Goal: Use online tool/utility: Utilize a website feature to perform a specific function

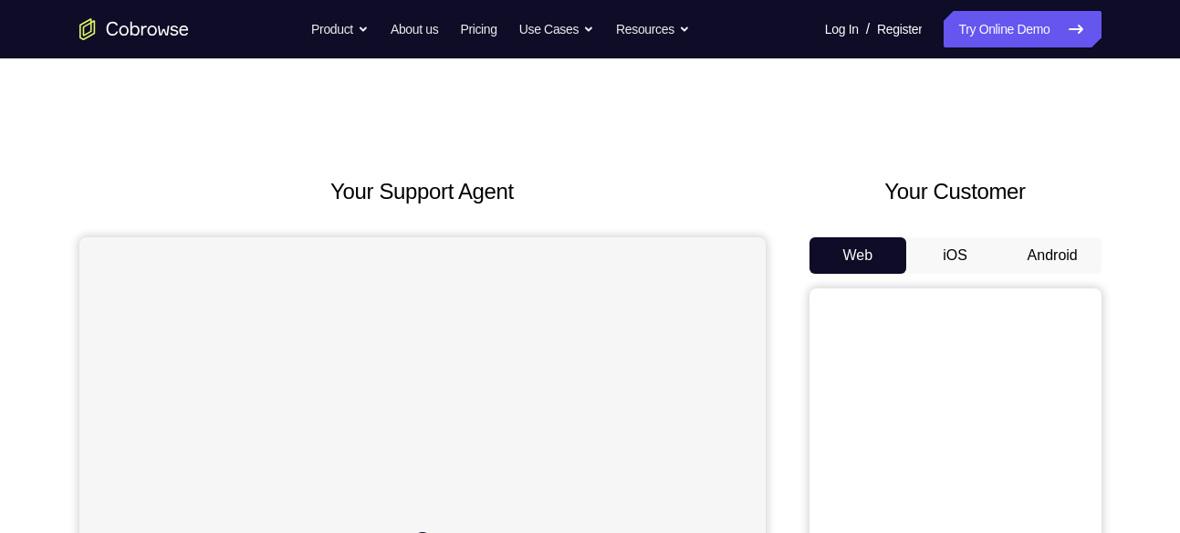
click at [1052, 253] on button "Android" at bounding box center [1053, 255] width 98 height 36
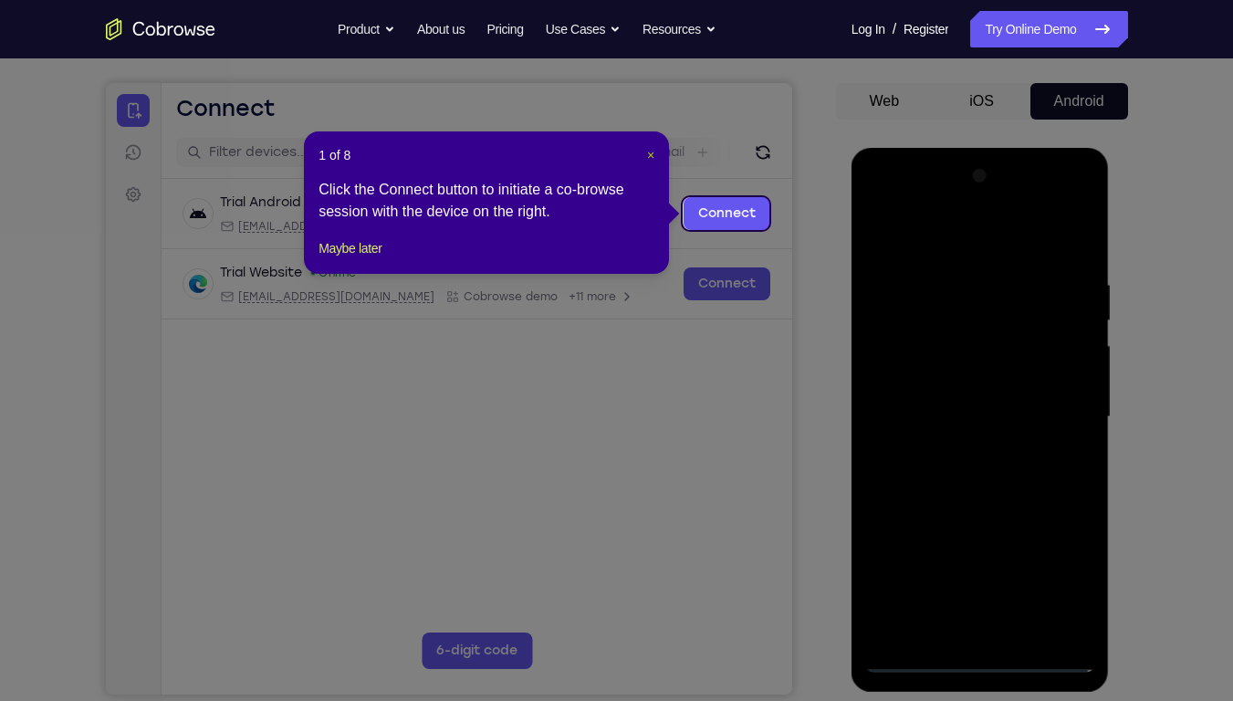
drag, startPoint x: 647, startPoint y: 156, endPoint x: 618, endPoint y: 150, distance: 29.9
click at [647, 156] on span "×" at bounding box center [650, 155] width 7 height 15
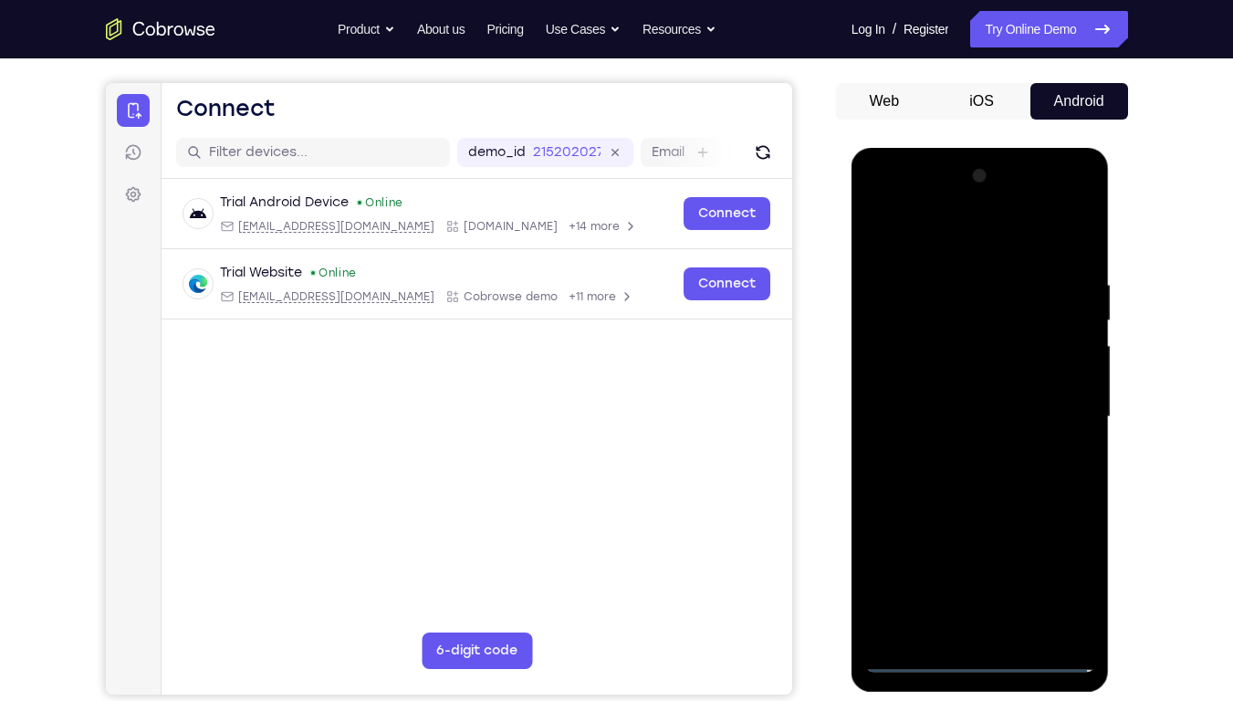
click at [977, 532] on div at bounding box center [980, 417] width 230 height 511
click at [1055, 532] on div at bounding box center [980, 417] width 230 height 511
click at [976, 239] on div at bounding box center [980, 417] width 230 height 511
click at [1069, 412] on div at bounding box center [980, 417] width 230 height 511
click at [963, 447] on div at bounding box center [980, 417] width 230 height 511
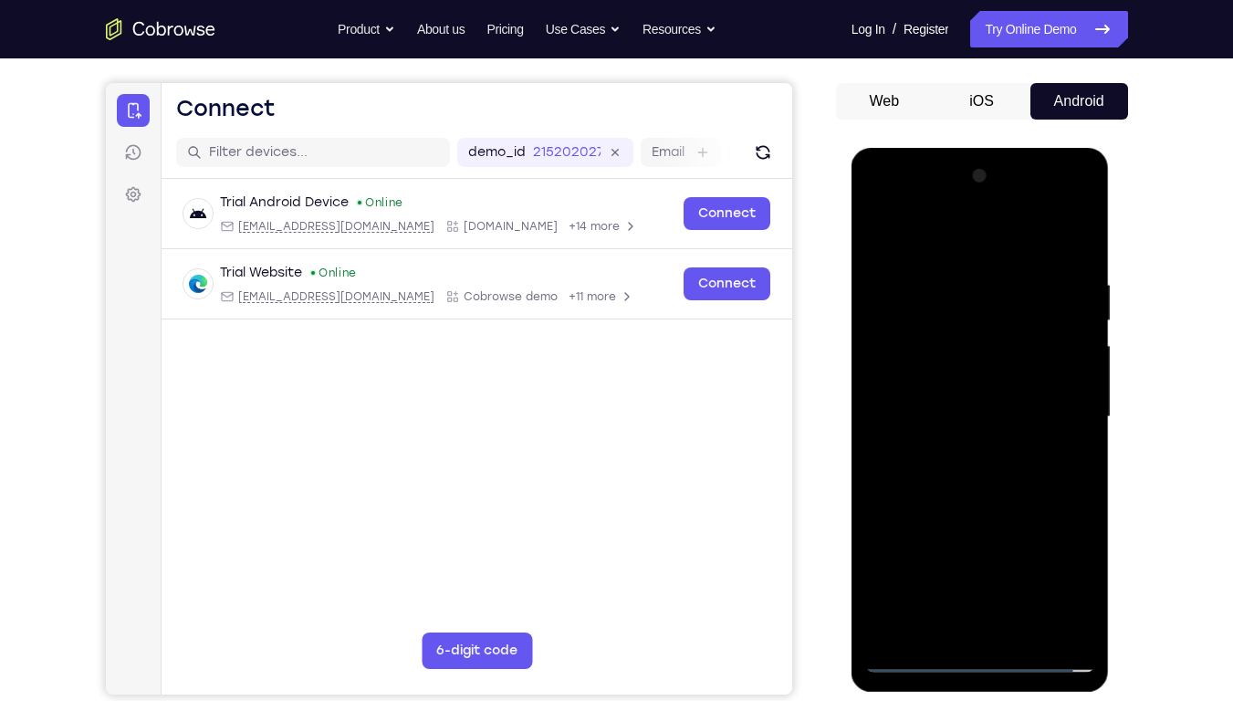
click at [964, 454] on div at bounding box center [980, 417] width 230 height 511
click at [950, 391] on div at bounding box center [980, 417] width 230 height 511
click at [945, 325] on div at bounding box center [980, 417] width 230 height 511
click at [942, 386] on div at bounding box center [980, 417] width 230 height 511
click at [1067, 376] on div at bounding box center [980, 417] width 230 height 511
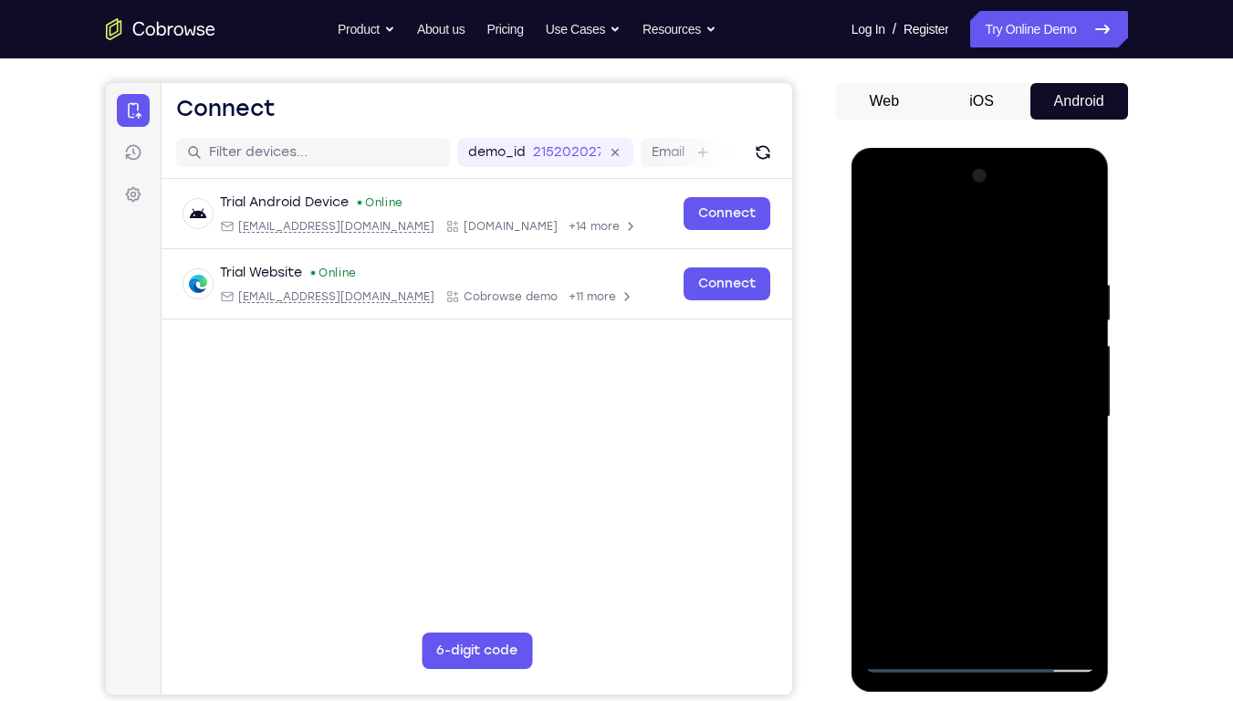
click at [1027, 409] on div at bounding box center [980, 417] width 230 height 511
click at [1006, 468] on div at bounding box center [980, 417] width 230 height 511
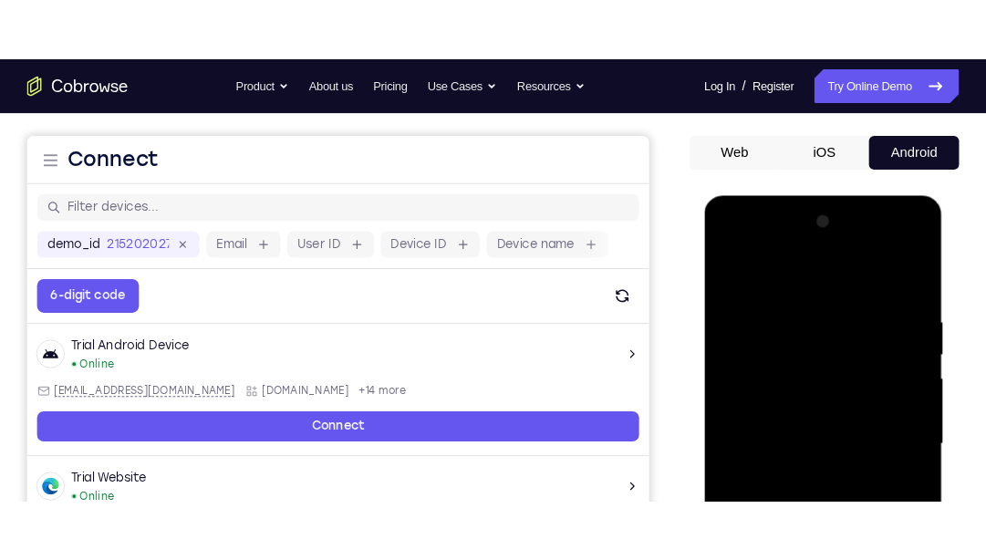
scroll to position [153, 0]
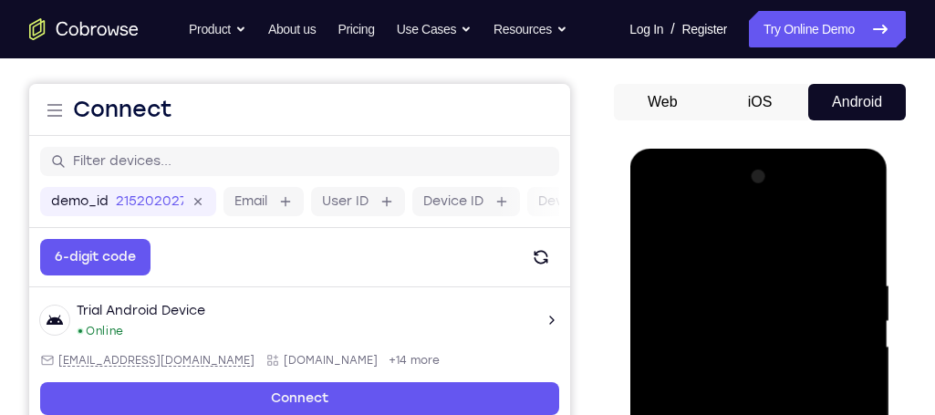
drag, startPoint x: 1140, startPoint y: 11, endPoint x: 606, endPoint y: 107, distance: 542.3
click at [606, 107] on div "Your Support Agent Your Customer Web iOS Android" at bounding box center [467, 359] width 877 height 674
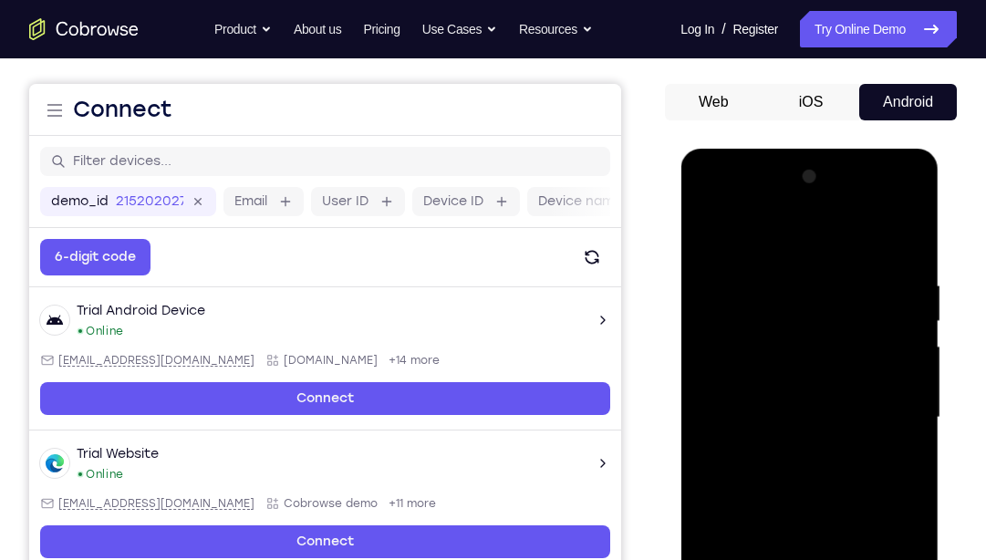
click at [890, 235] on div at bounding box center [809, 417] width 230 height 511
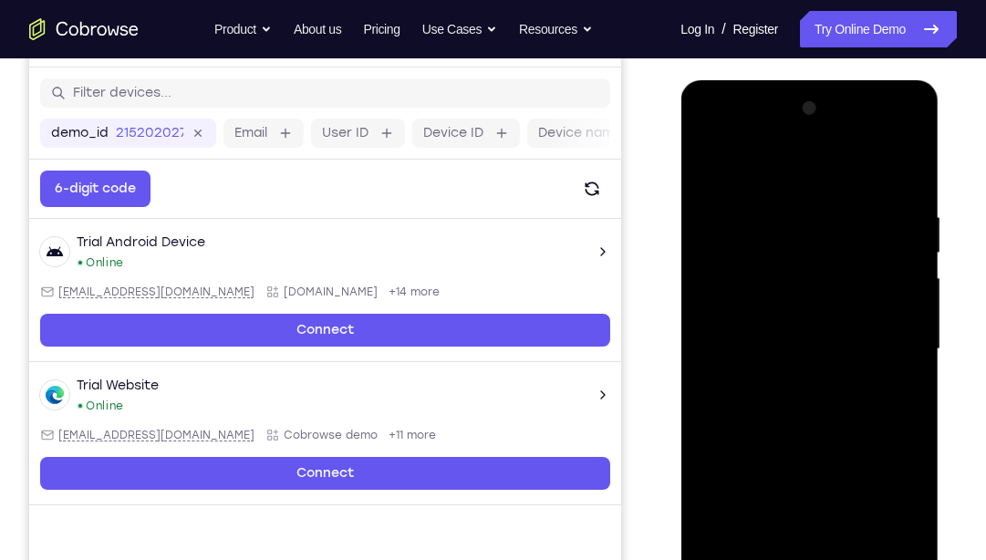
scroll to position [233, 0]
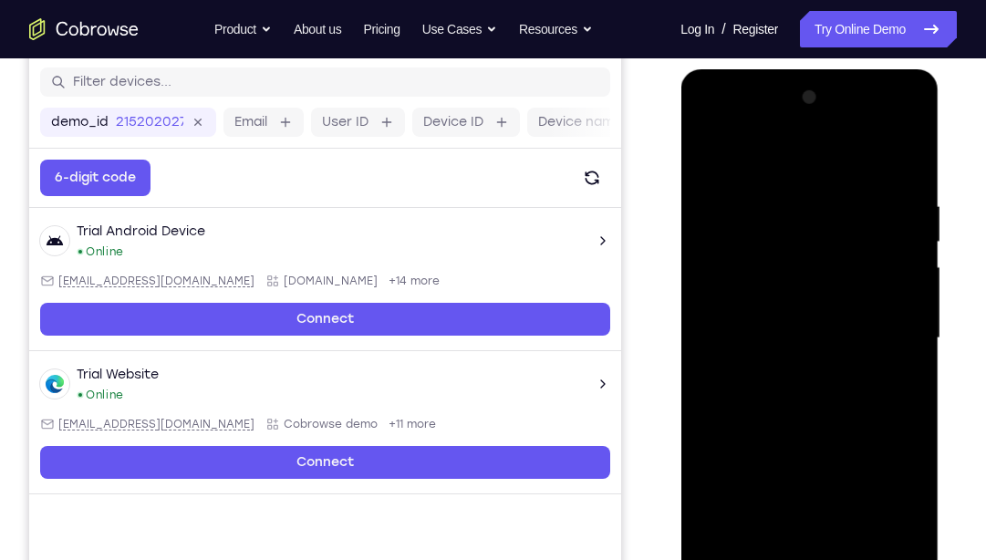
click at [912, 532] on div at bounding box center [809, 338] width 230 height 511
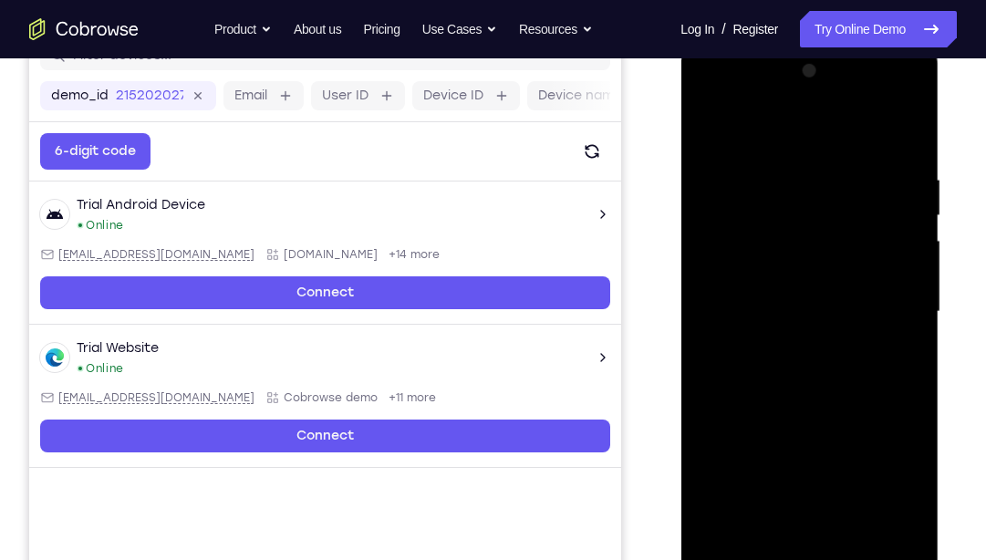
scroll to position [265, 0]
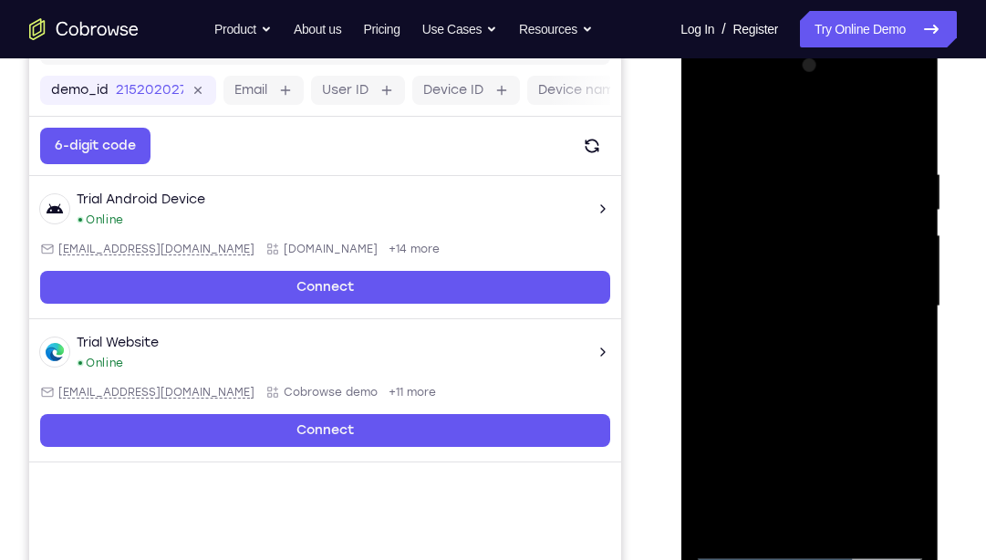
click at [902, 520] on div at bounding box center [809, 306] width 230 height 511
drag, startPoint x: 786, startPoint y: 139, endPoint x: 785, endPoint y: 123, distance: 15.5
click at [785, 123] on div at bounding box center [809, 306] width 230 height 511
click at [909, 118] on div at bounding box center [809, 306] width 230 height 511
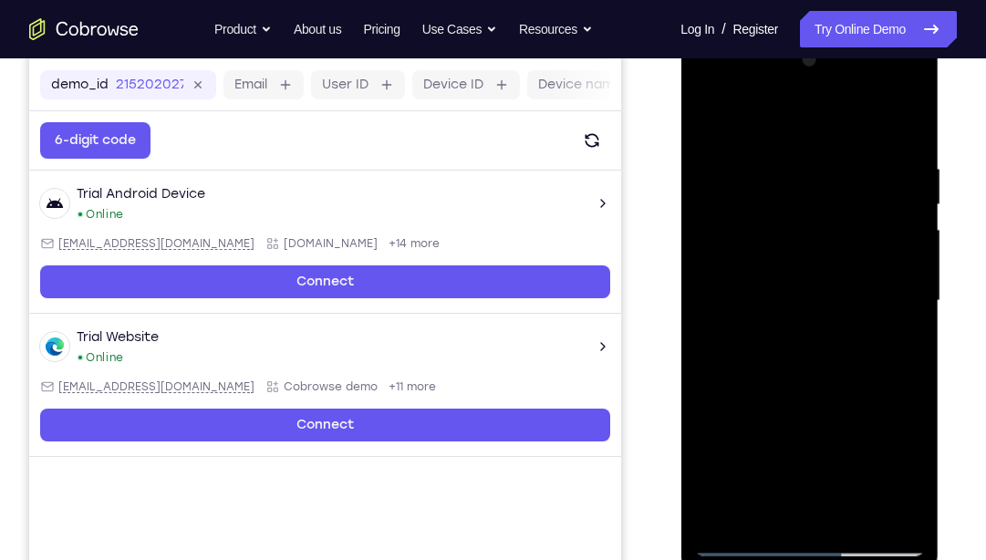
click at [913, 116] on div at bounding box center [809, 301] width 230 height 511
click at [914, 115] on div at bounding box center [809, 301] width 230 height 511
click at [721, 504] on div at bounding box center [809, 301] width 230 height 511
click at [724, 512] on div at bounding box center [809, 301] width 230 height 511
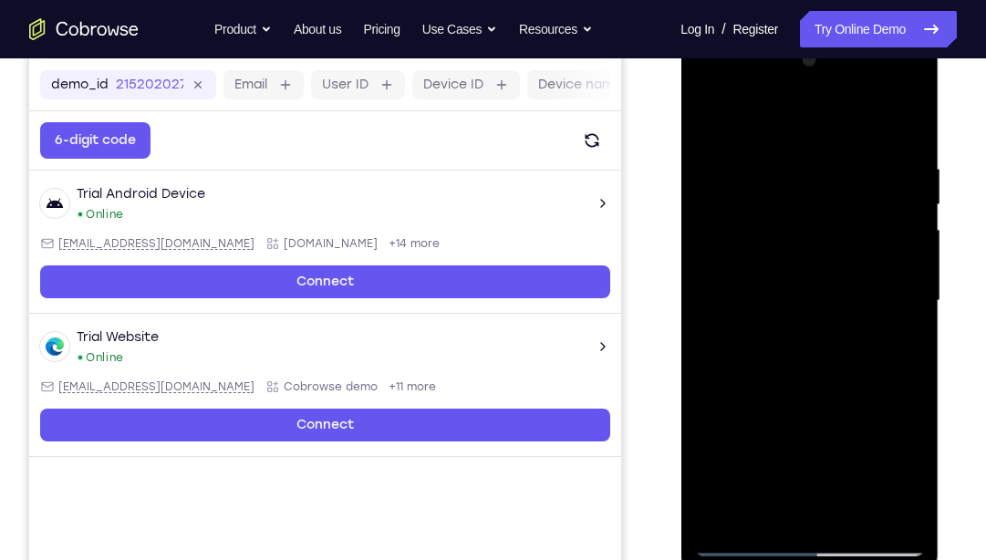
click at [889, 84] on div at bounding box center [809, 301] width 230 height 511
click at [888, 89] on div at bounding box center [809, 301] width 230 height 511
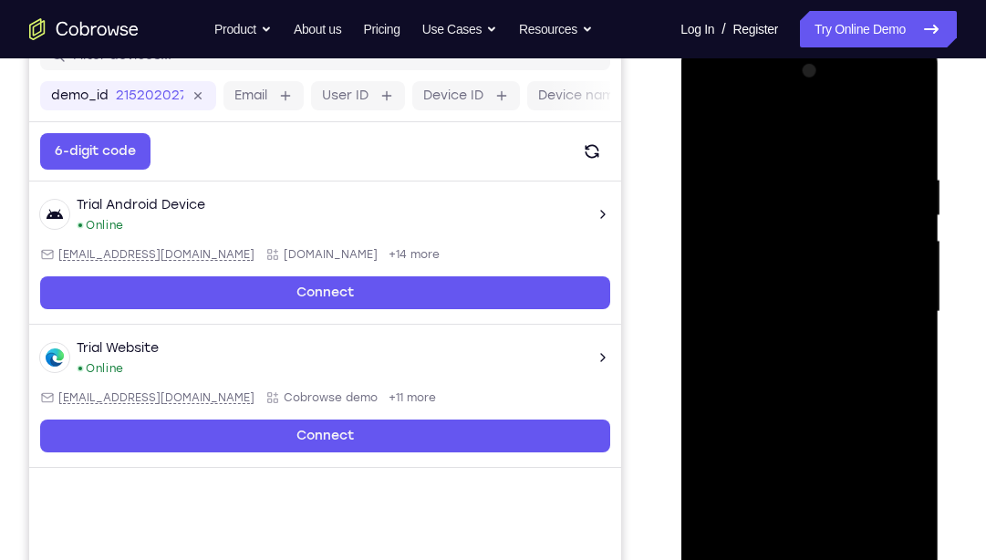
click at [807, 128] on div at bounding box center [809, 312] width 230 height 511
click at [728, 519] on div at bounding box center [809, 312] width 230 height 511
click at [721, 526] on div at bounding box center [809, 312] width 230 height 511
click at [911, 122] on div at bounding box center [809, 312] width 230 height 511
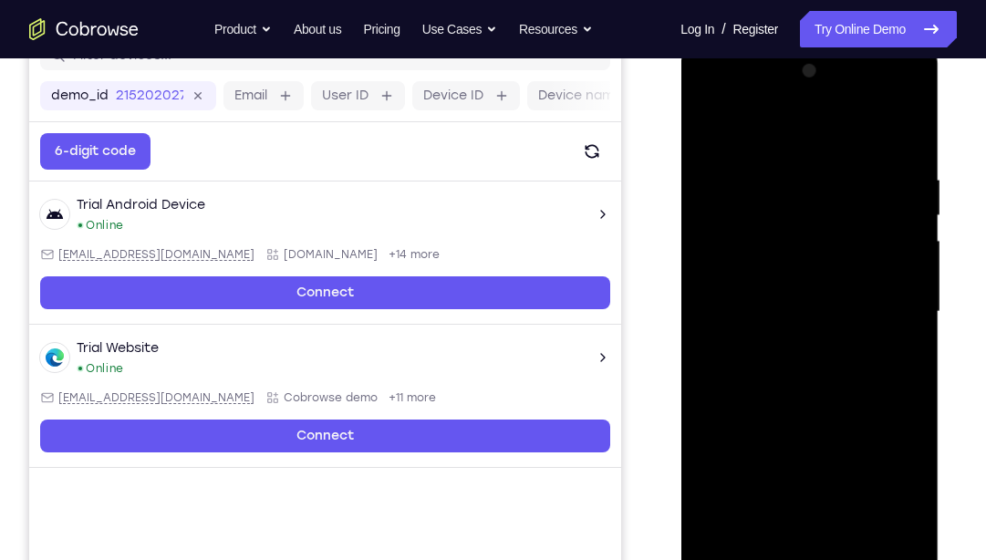
click at [911, 122] on div at bounding box center [809, 312] width 230 height 511
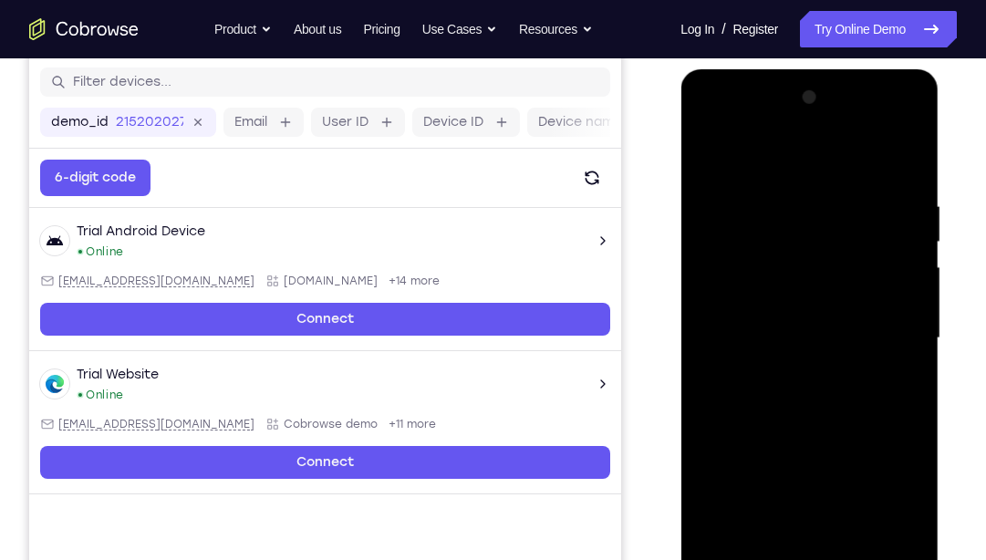
scroll to position [224, 0]
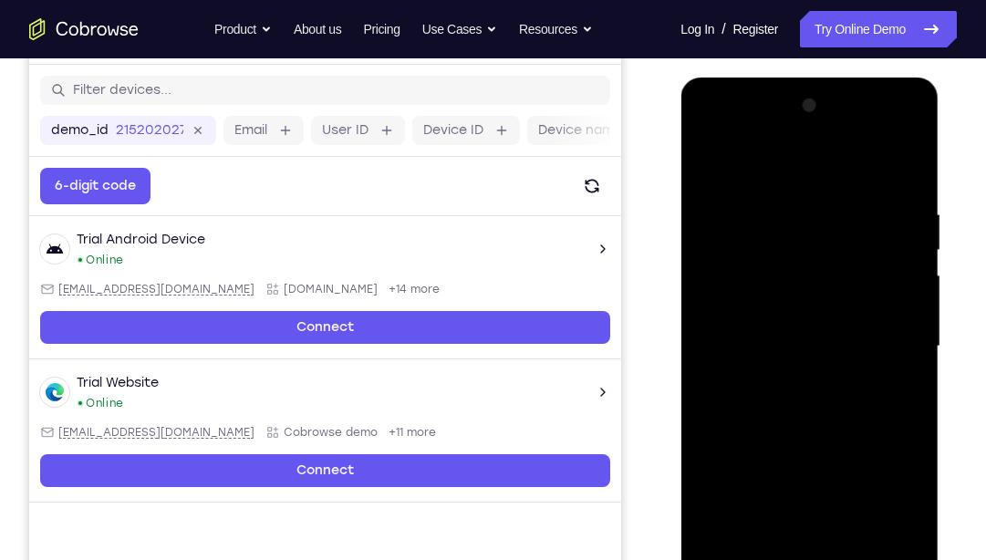
click at [907, 162] on div at bounding box center [809, 346] width 230 height 511
click at [713, 162] on div at bounding box center [809, 346] width 230 height 511
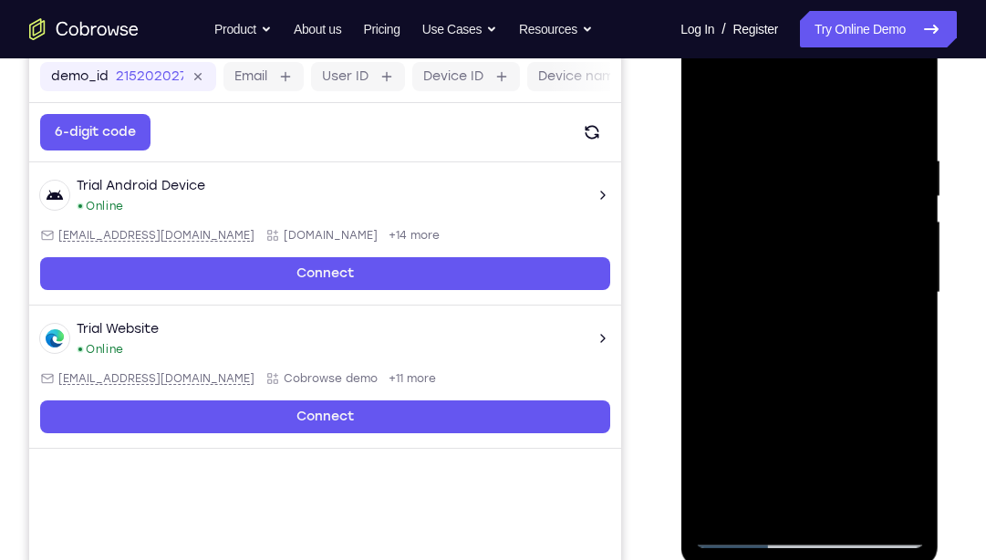
click at [902, 103] on div at bounding box center [809, 292] width 230 height 511
click at [906, 104] on div at bounding box center [809, 292] width 230 height 511
click at [922, 102] on div at bounding box center [809, 292] width 230 height 511
click at [912, 104] on div at bounding box center [809, 292] width 230 height 511
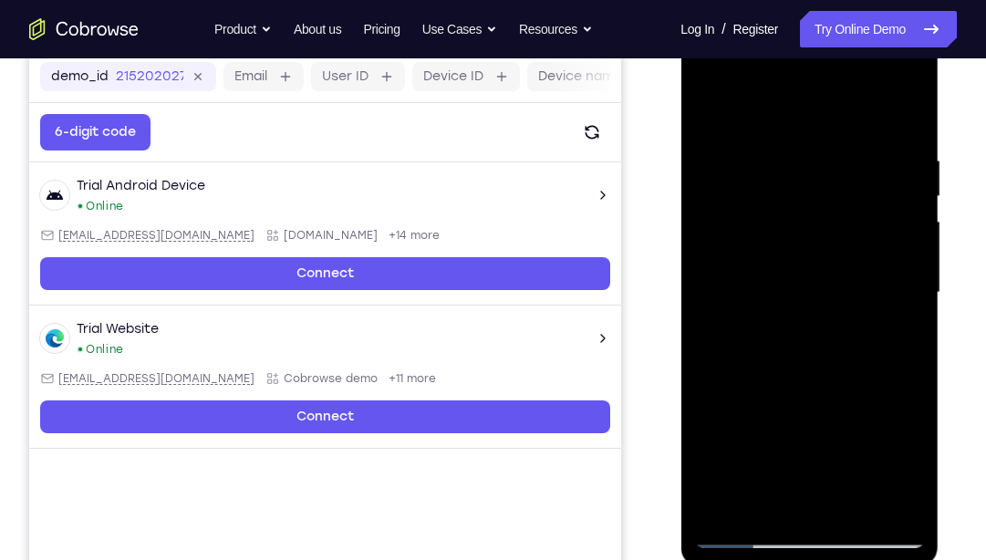
click at [721, 511] on div at bounding box center [809, 292] width 230 height 511
click at [898, 503] on div at bounding box center [809, 292] width 230 height 511
click at [754, 279] on div at bounding box center [809, 292] width 230 height 511
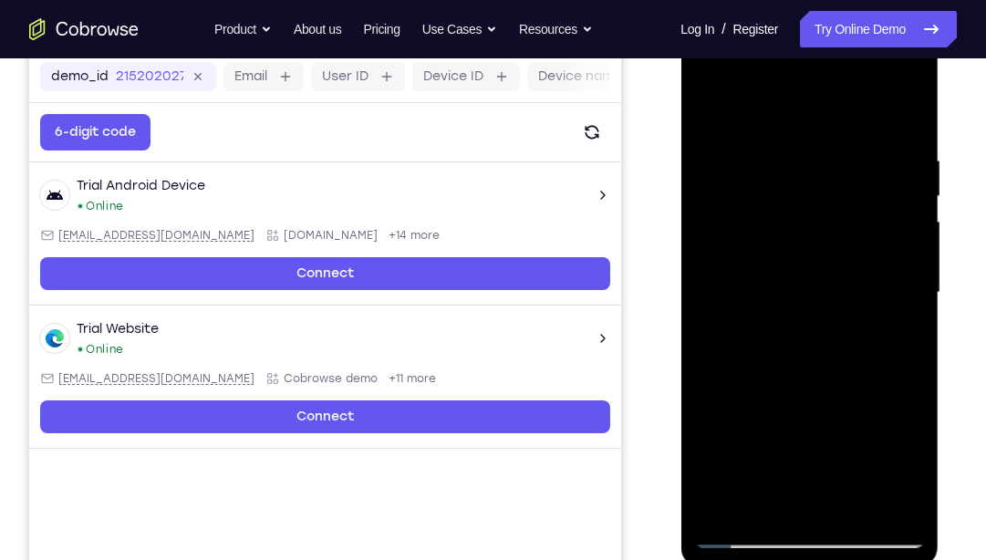
click at [754, 279] on div at bounding box center [809, 292] width 230 height 511
click at [908, 196] on div at bounding box center [809, 292] width 230 height 511
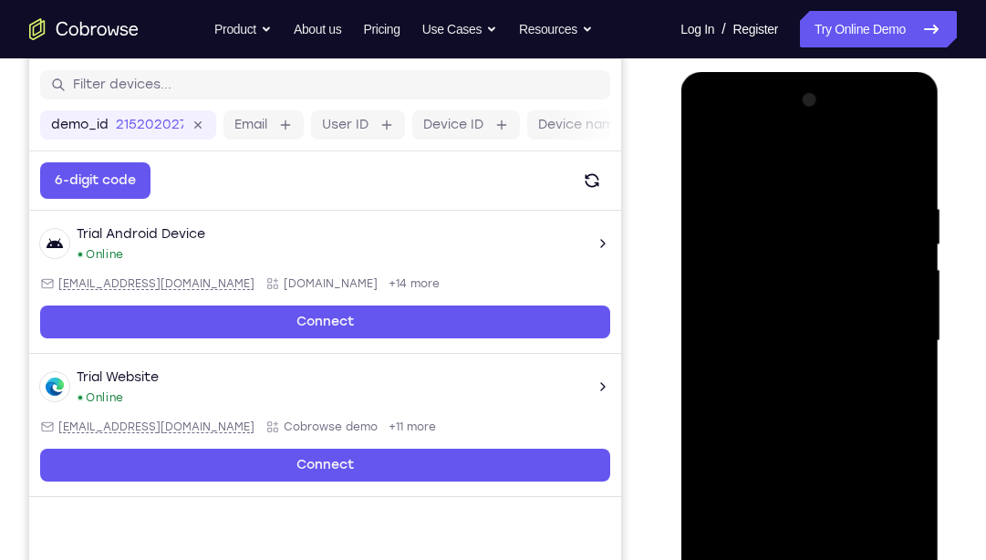
scroll to position [235, 0]
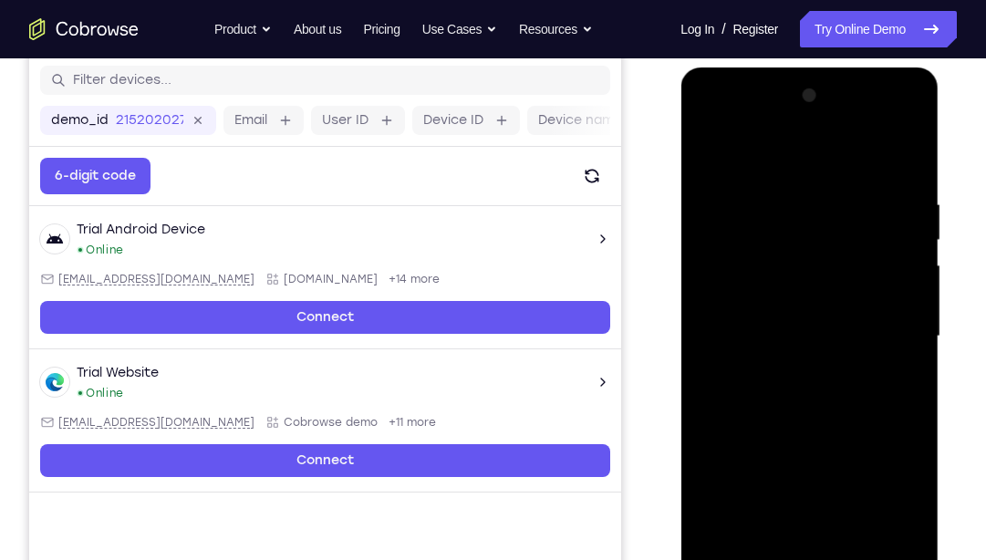
click at [899, 226] on div at bounding box center [809, 336] width 230 height 511
click at [914, 240] on div at bounding box center [809, 336] width 230 height 511
click at [912, 249] on div at bounding box center [809, 336] width 230 height 511
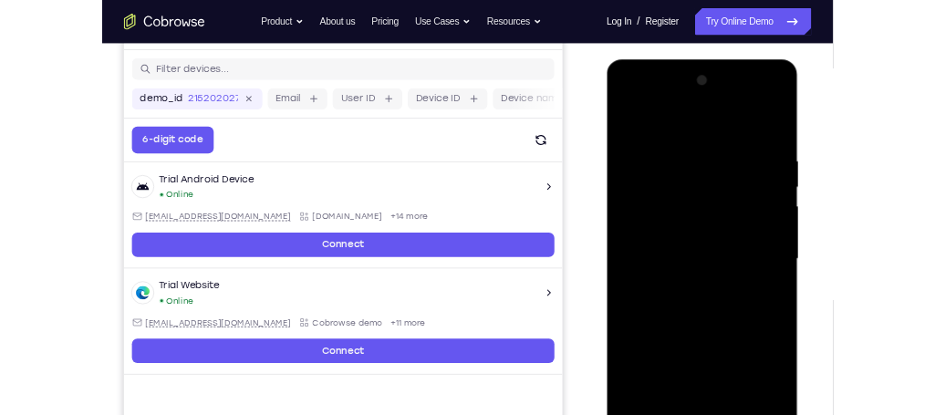
scroll to position [215, 0]
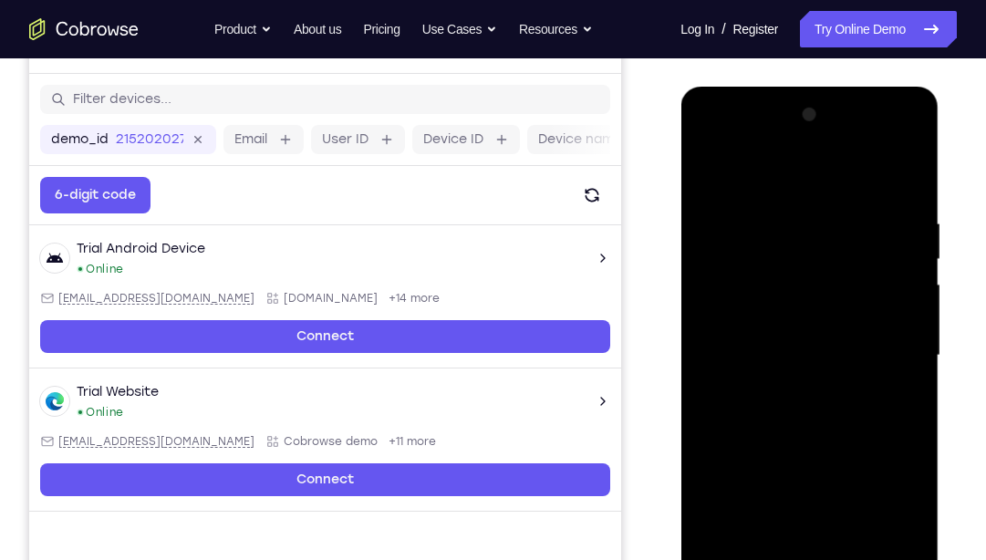
click at [912, 222] on div at bounding box center [809, 355] width 230 height 511
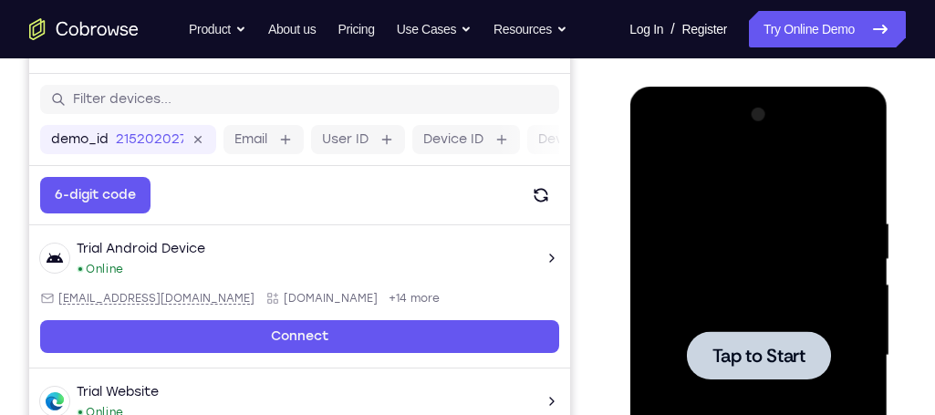
click at [589, 122] on div "Your Support Agent Your Customer Web iOS Android" at bounding box center [467, 297] width 877 height 674
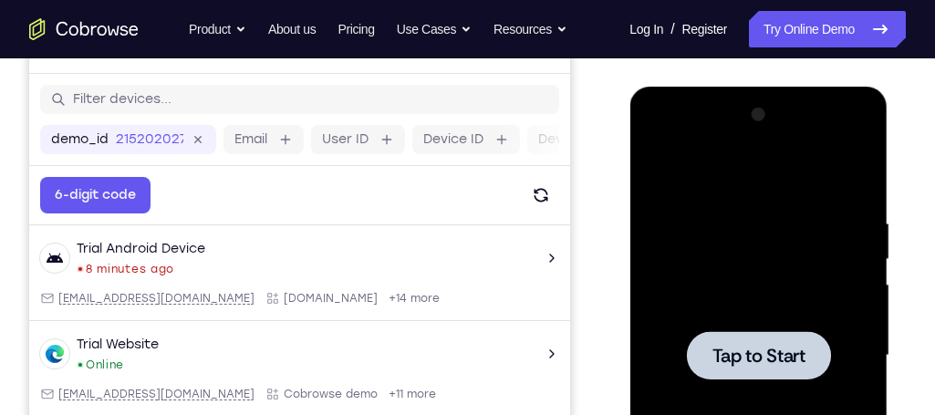
click at [774, 314] on div at bounding box center [758, 355] width 230 height 511
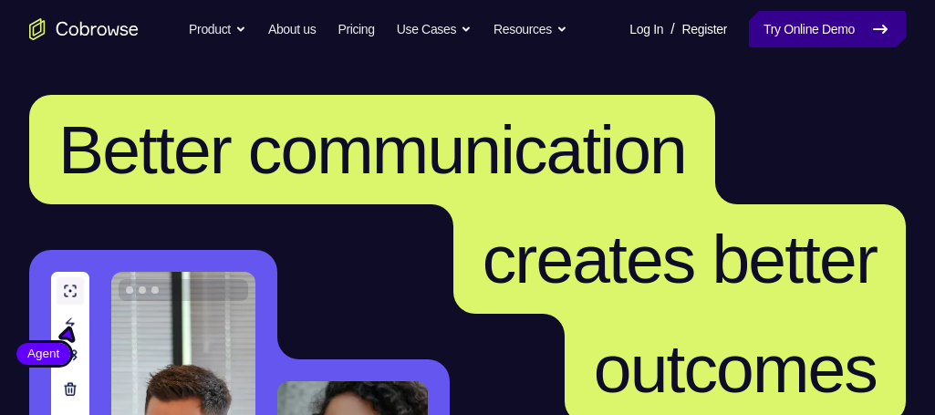
click at [838, 21] on link "Try Online Demo" at bounding box center [827, 29] width 157 height 36
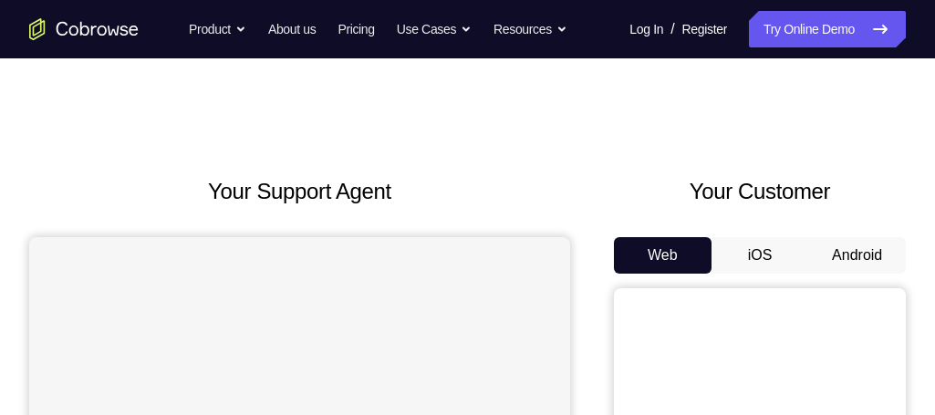
click at [861, 260] on button "Android" at bounding box center [857, 255] width 98 height 36
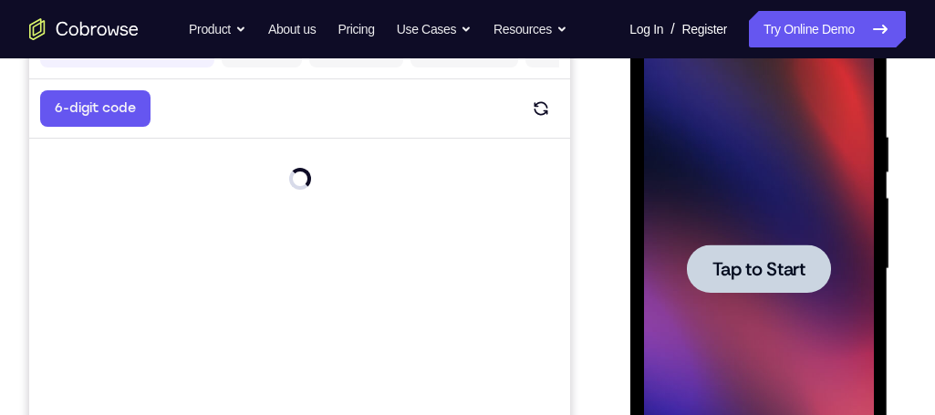
click at [785, 273] on span "Tap to Start" at bounding box center [758, 269] width 93 height 18
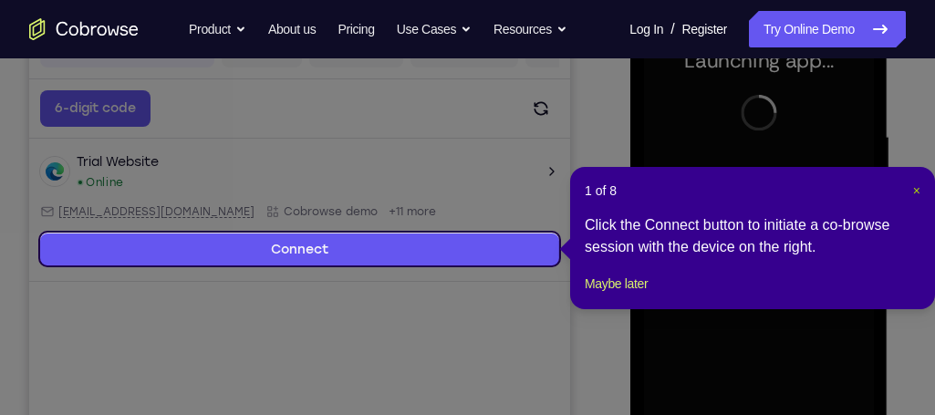
click at [916, 183] on span "×" at bounding box center [916, 190] width 7 height 15
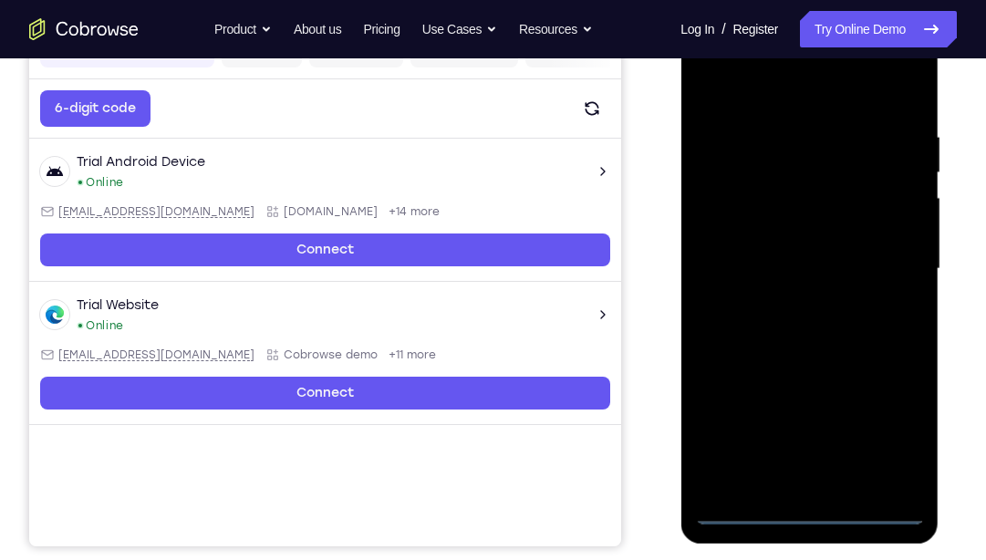
click at [823, 414] on div at bounding box center [809, 269] width 230 height 511
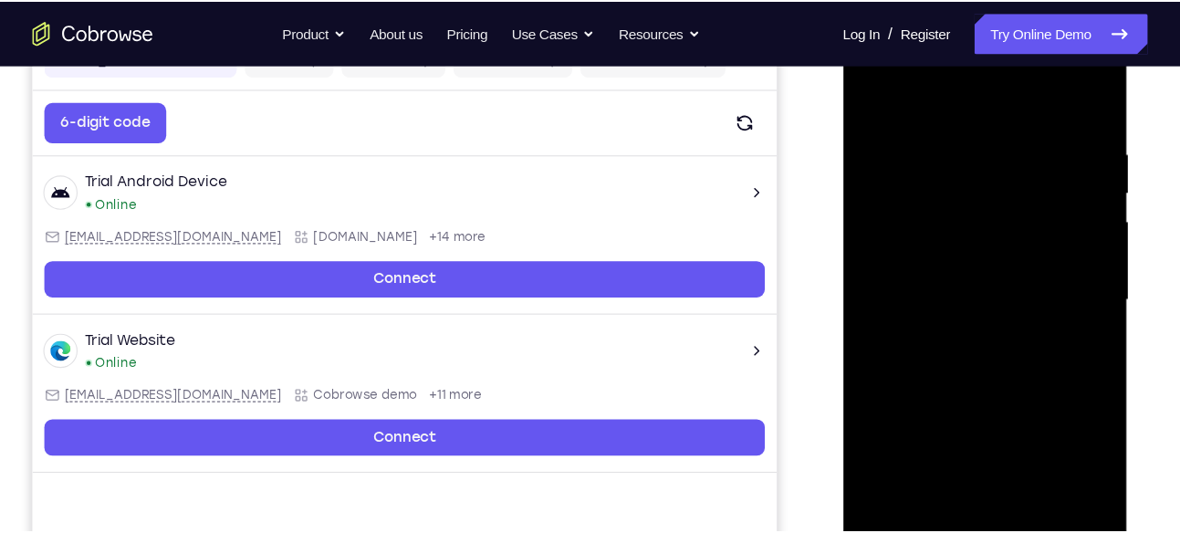
scroll to position [302, 0]
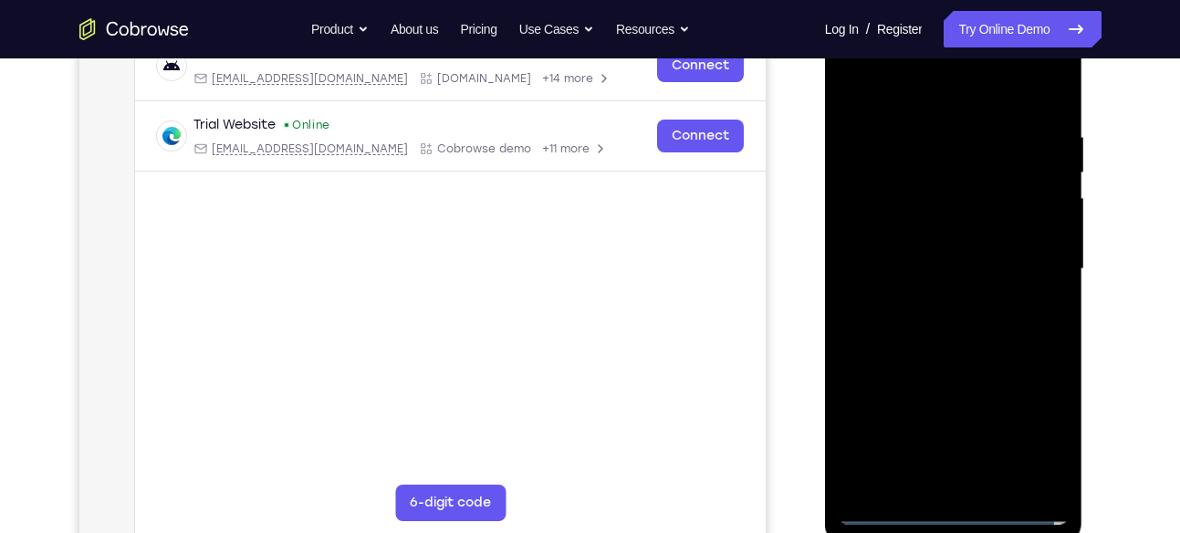
drag, startPoint x: 144, startPoint y: 393, endPoint x: 776, endPoint y: 198, distance: 660.9
click at [776, 198] on div "Your Support Agent Your Customer Web iOS Android" at bounding box center [590, 210] width 1022 height 674
click at [934, 414] on div at bounding box center [954, 269] width 230 height 511
click at [934, 99] on div at bounding box center [954, 269] width 230 height 511
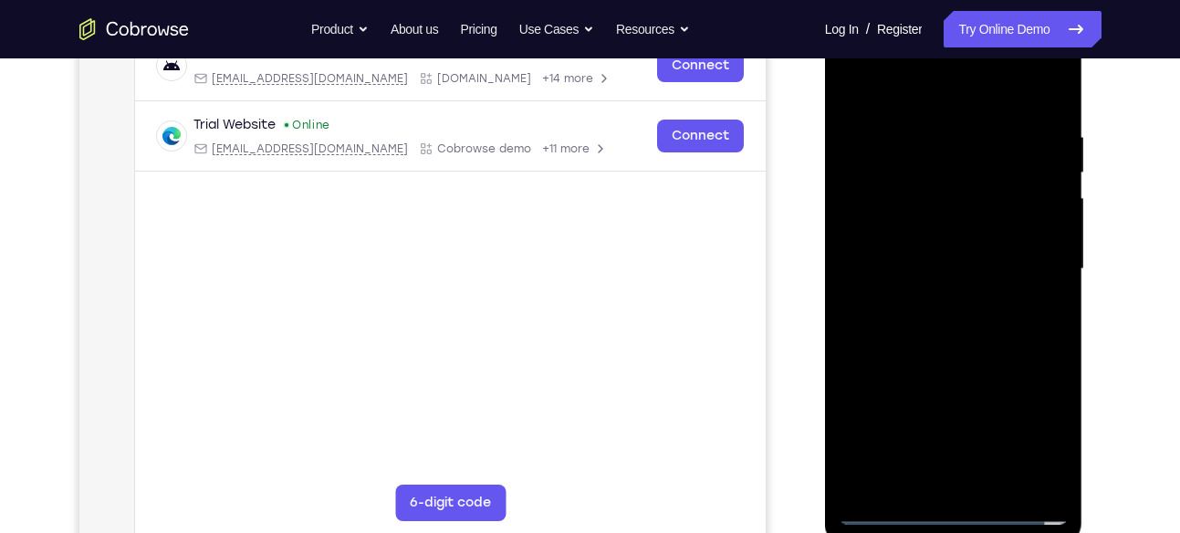
click at [934, 99] on div at bounding box center [954, 269] width 230 height 511
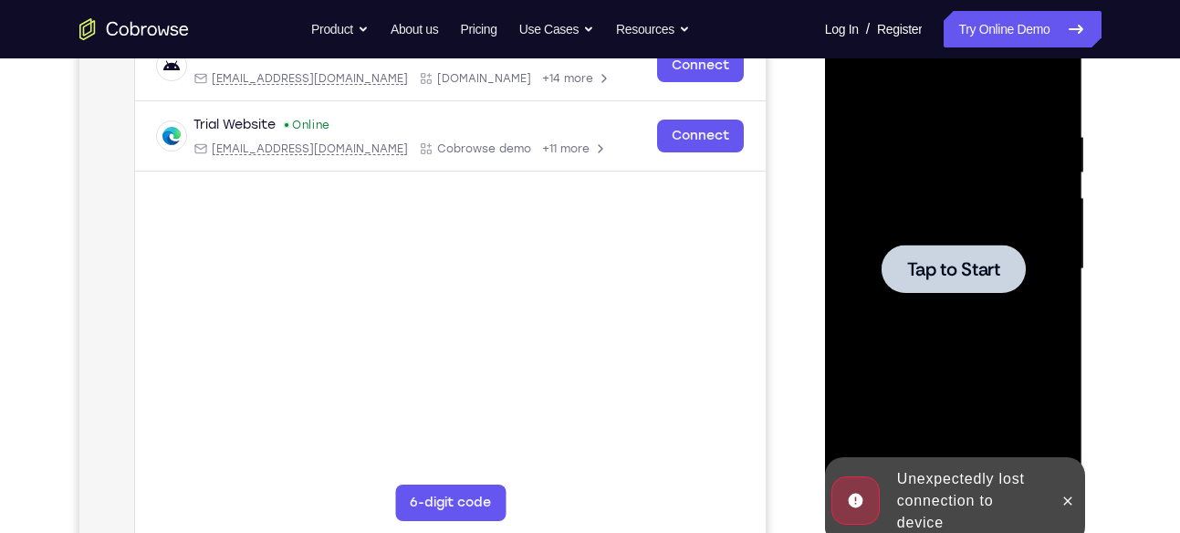
click at [934, 249] on div at bounding box center [953, 269] width 144 height 48
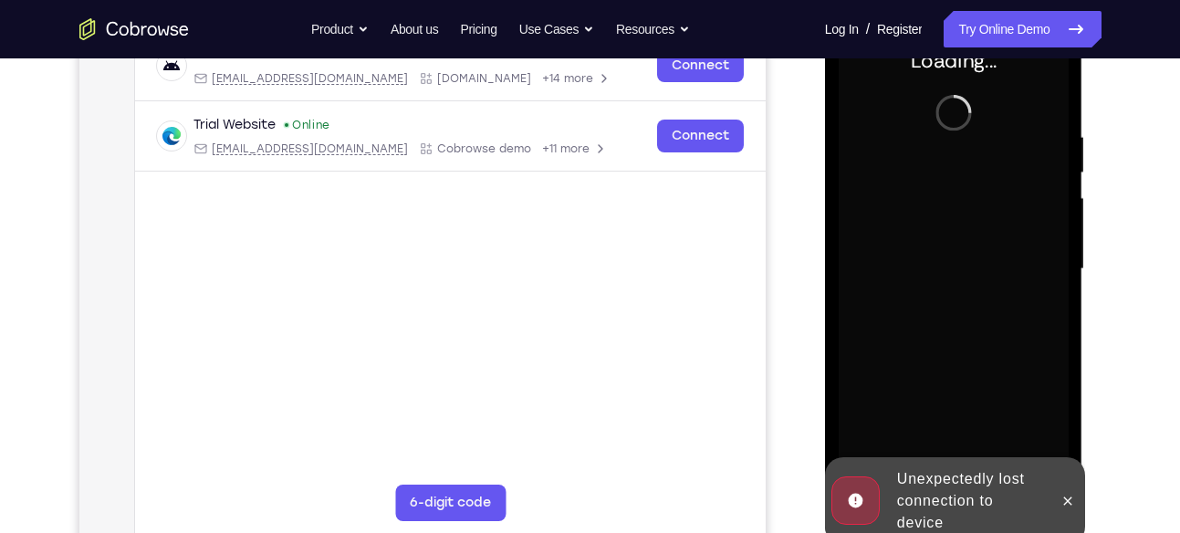
click at [934, 414] on div at bounding box center [1067, 501] width 29 height 88
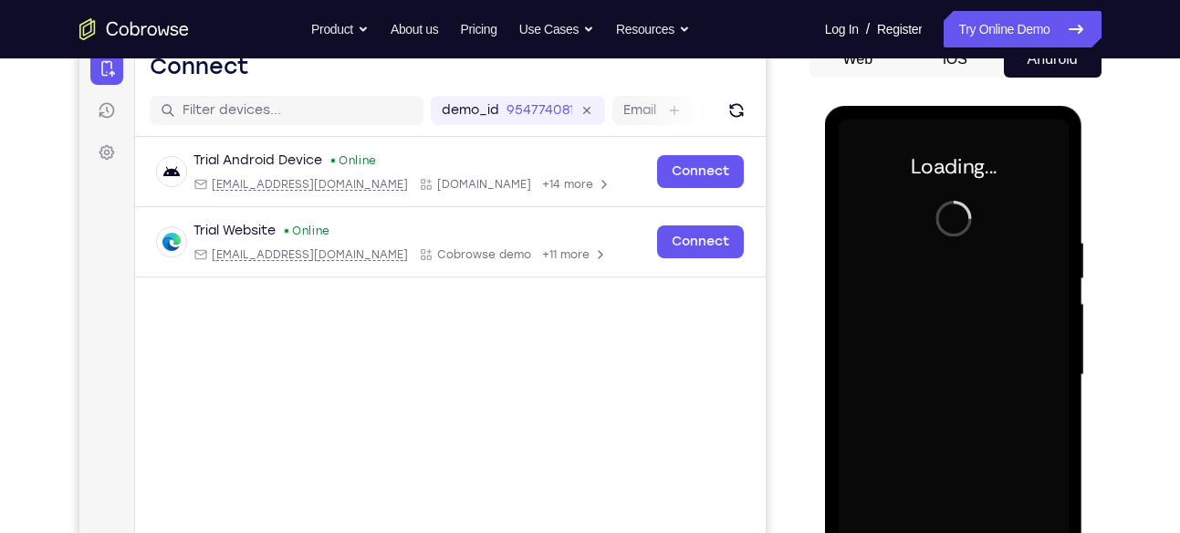
scroll to position [193, 0]
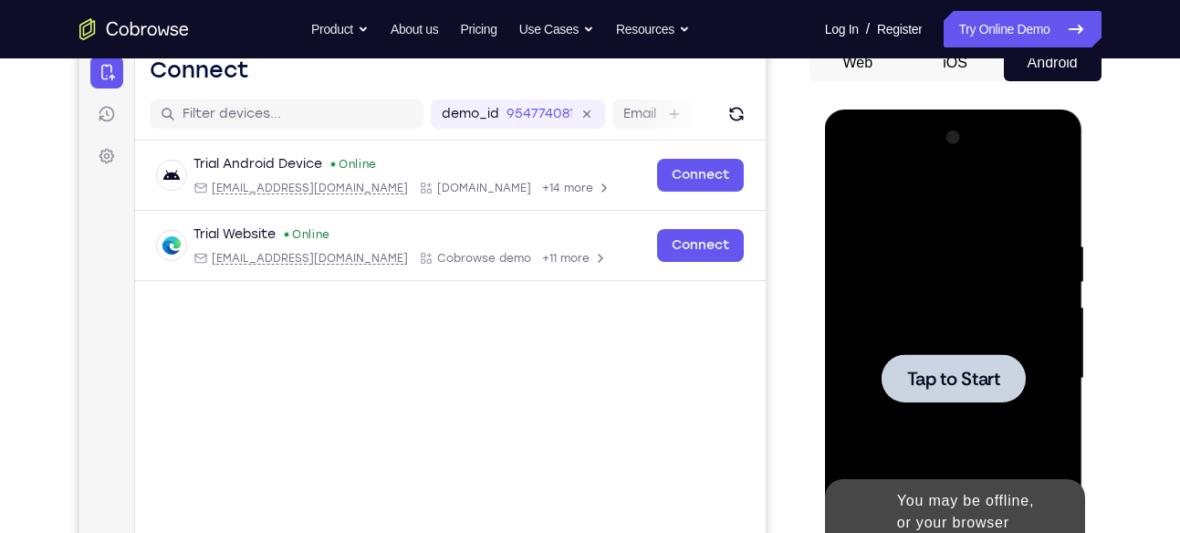
click at [934, 351] on div at bounding box center [954, 378] width 230 height 511
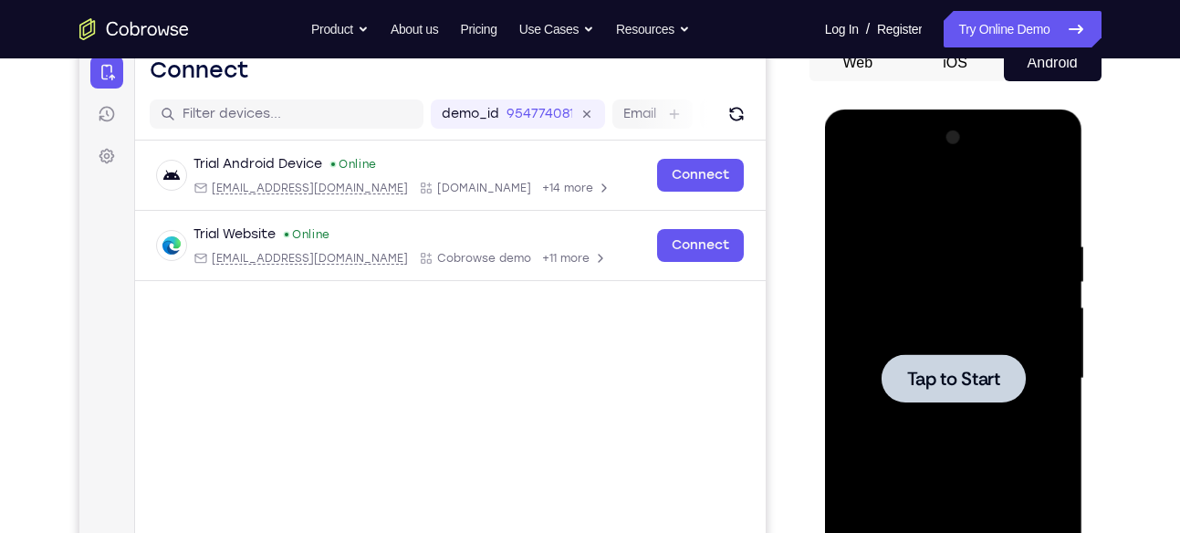
click at [920, 327] on div at bounding box center [954, 378] width 230 height 511
click at [916, 390] on div at bounding box center [953, 378] width 144 height 48
click at [934, 372] on span "Tap to Start" at bounding box center [953, 379] width 93 height 18
click at [934, 355] on div at bounding box center [953, 378] width 144 height 48
click at [934, 354] on div at bounding box center [953, 378] width 144 height 48
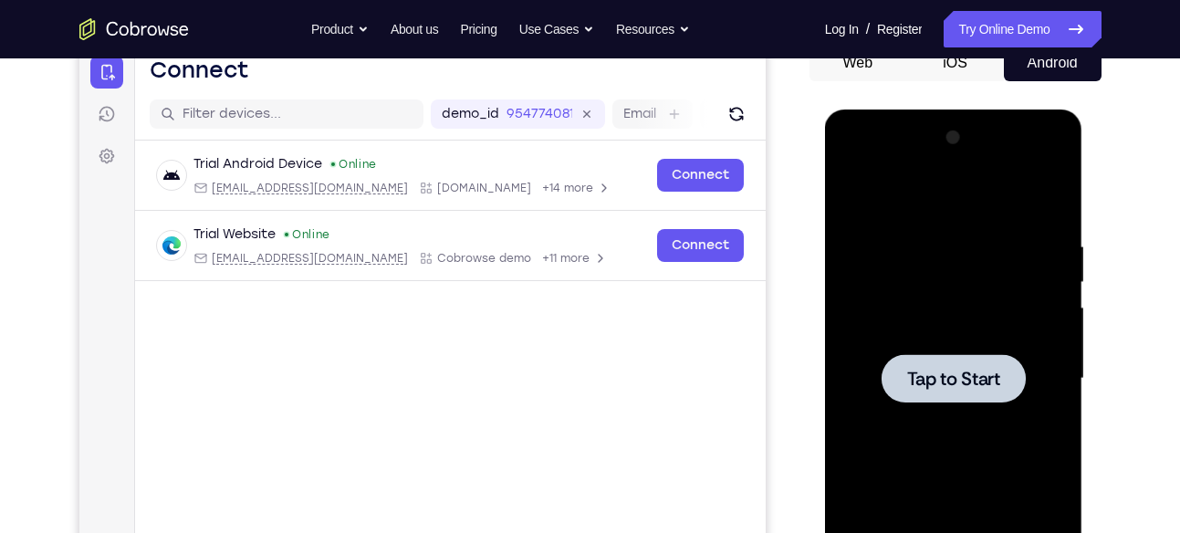
click at [934, 354] on div at bounding box center [953, 378] width 144 height 48
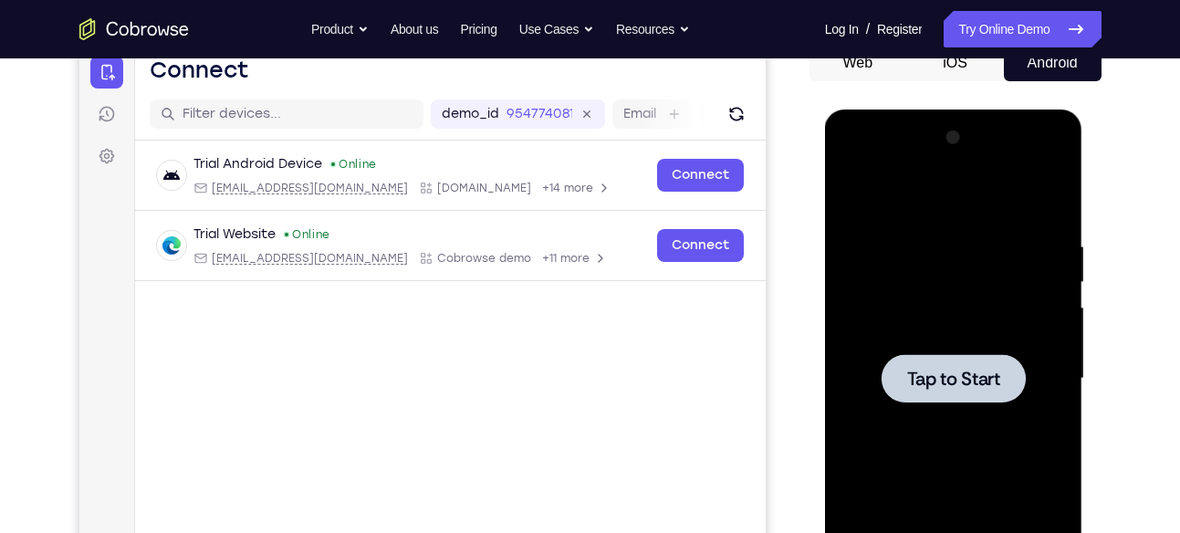
click at [934, 327] on div at bounding box center [954, 378] width 230 height 511
click at [934, 401] on div at bounding box center [953, 378] width 144 height 48
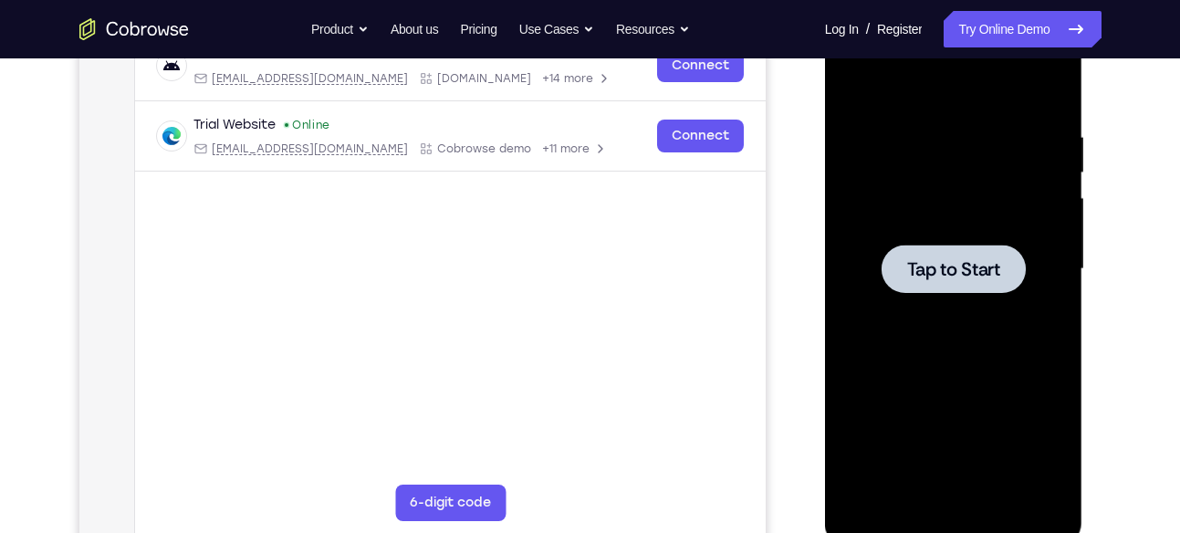
scroll to position [309, 0]
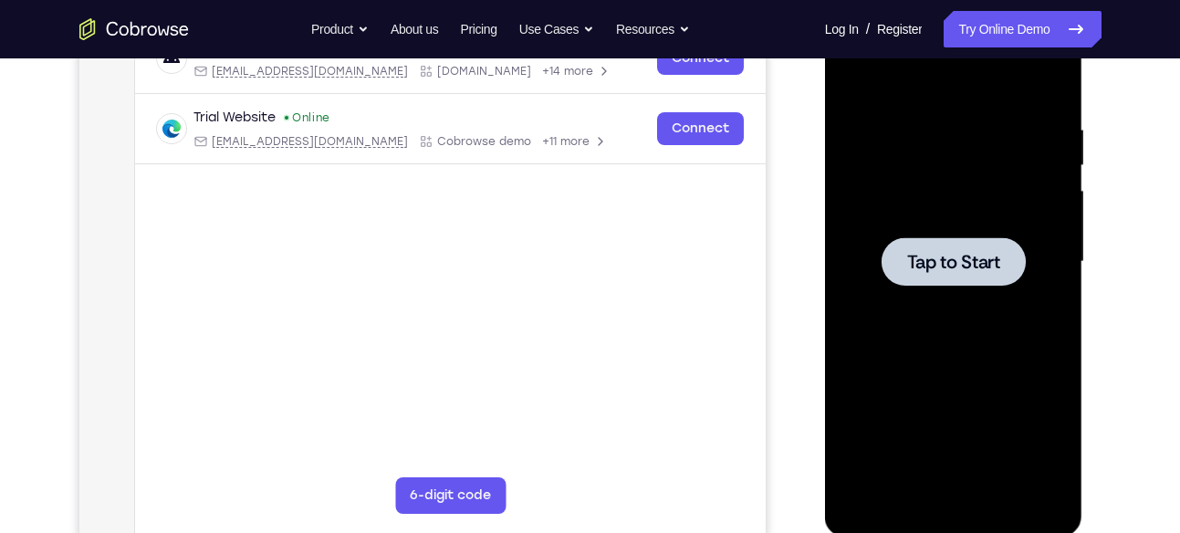
click at [934, 189] on div at bounding box center [954, 261] width 230 height 511
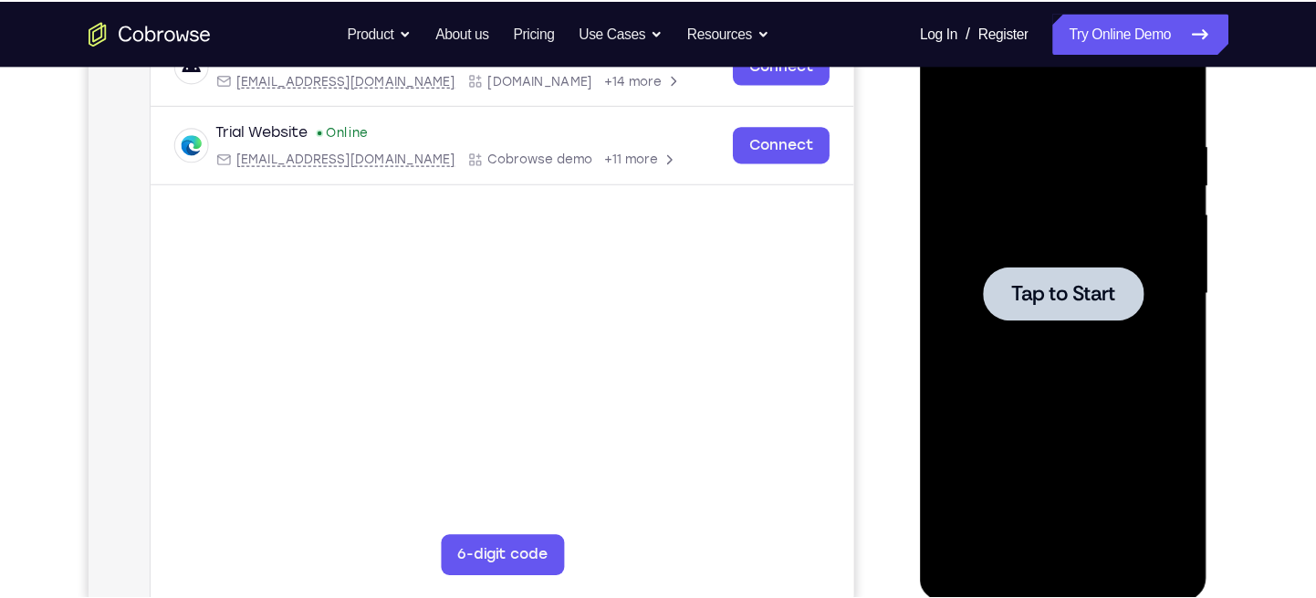
scroll to position [308, 0]
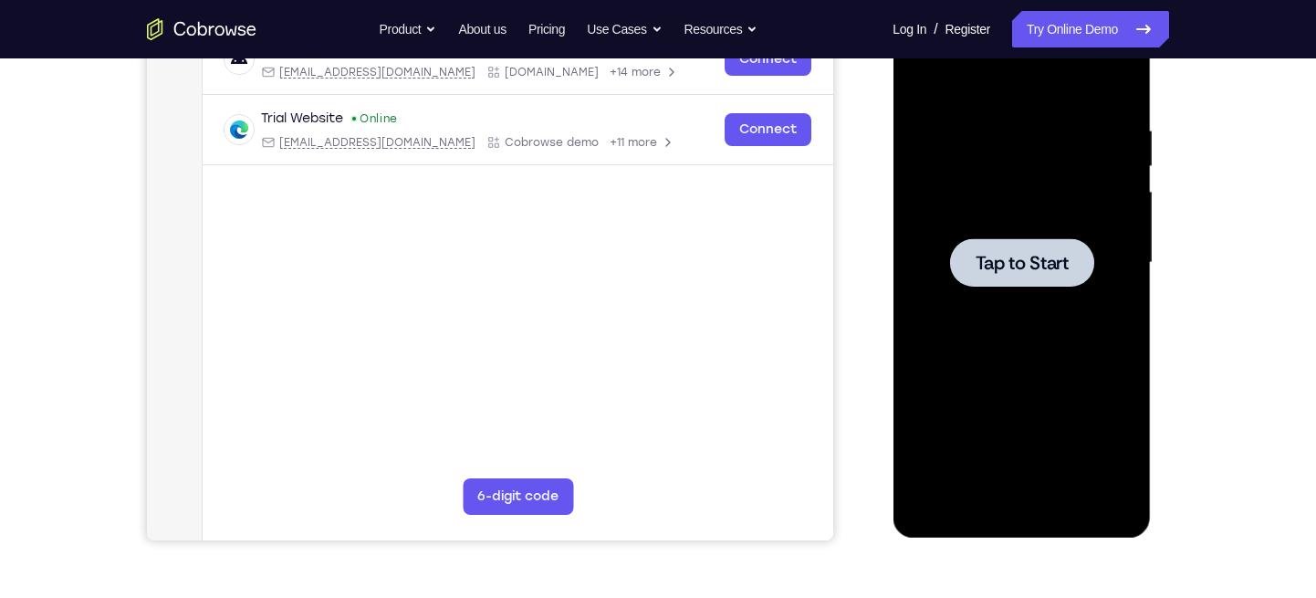
drag, startPoint x: 1252, startPoint y: -67, endPoint x: 828, endPoint y: 210, distance: 506.4
click at [828, 210] on div "Trial Android Device Online [EMAIL_ADDRESS][DOMAIN_NAME] [DOMAIN_NAME] +14 more…" at bounding box center [518, 139] width 631 height 228
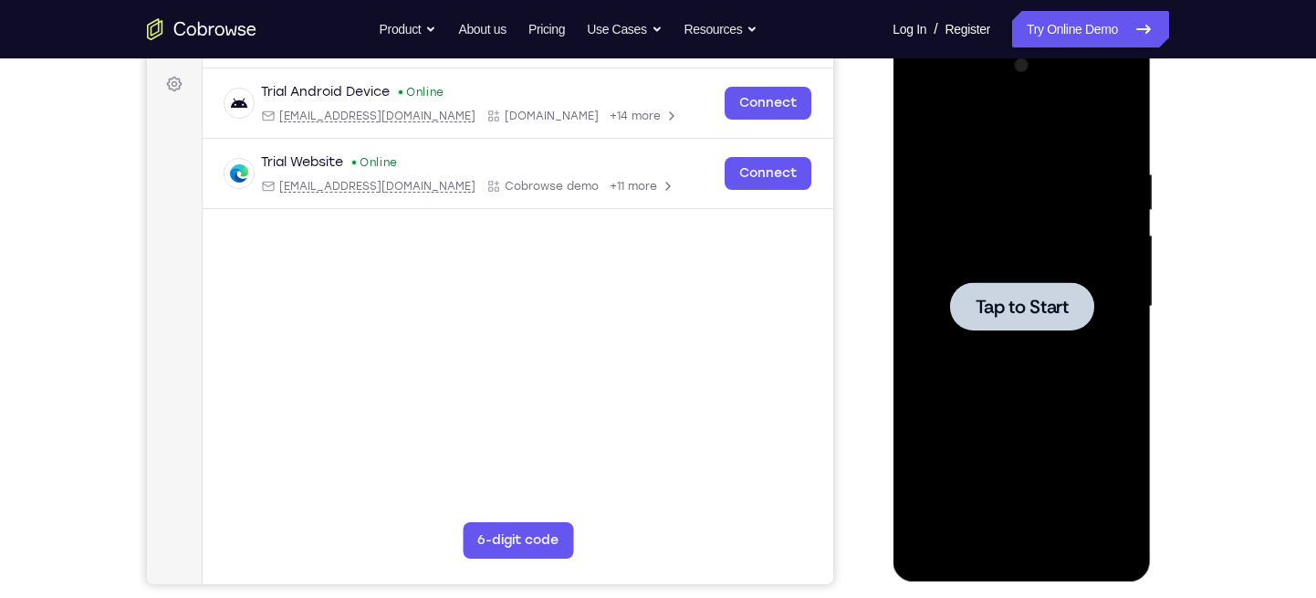
scroll to position [268, 0]
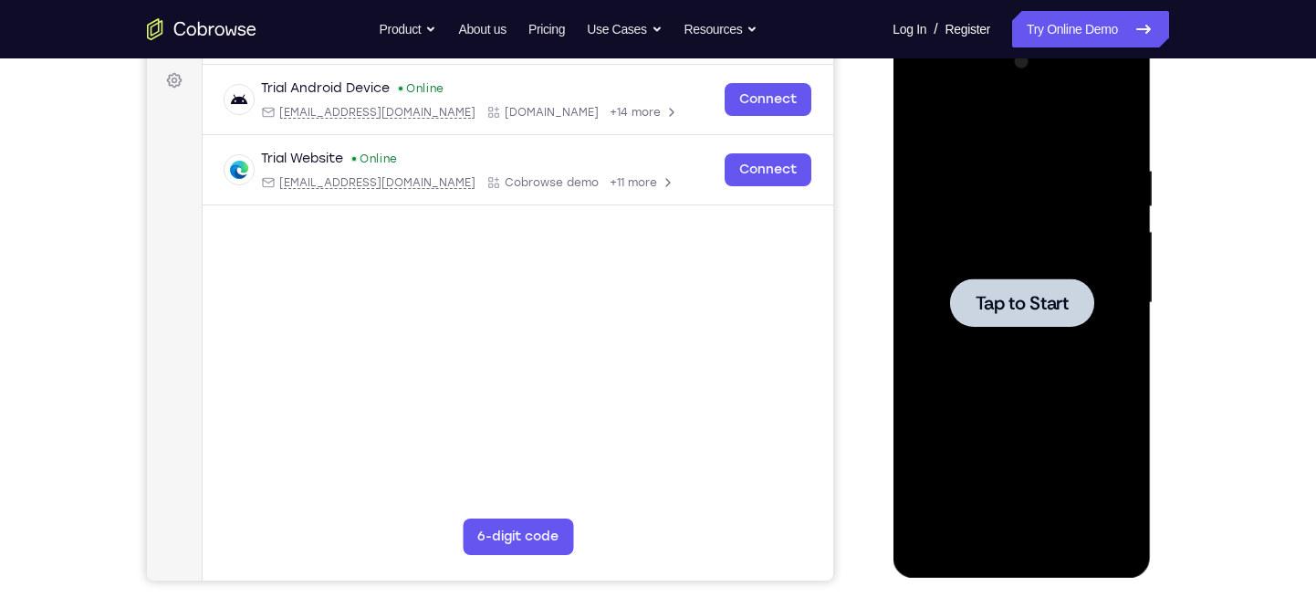
click at [934, 316] on div at bounding box center [1021, 302] width 144 height 48
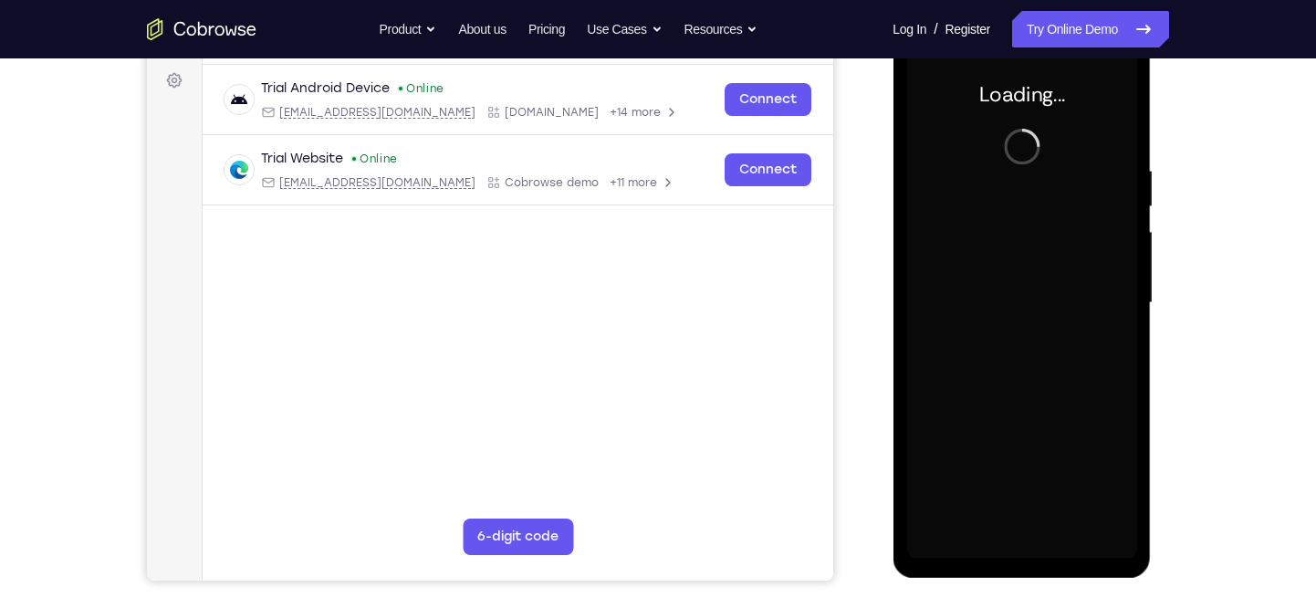
click at [934, 316] on div at bounding box center [1021, 302] width 230 height 511
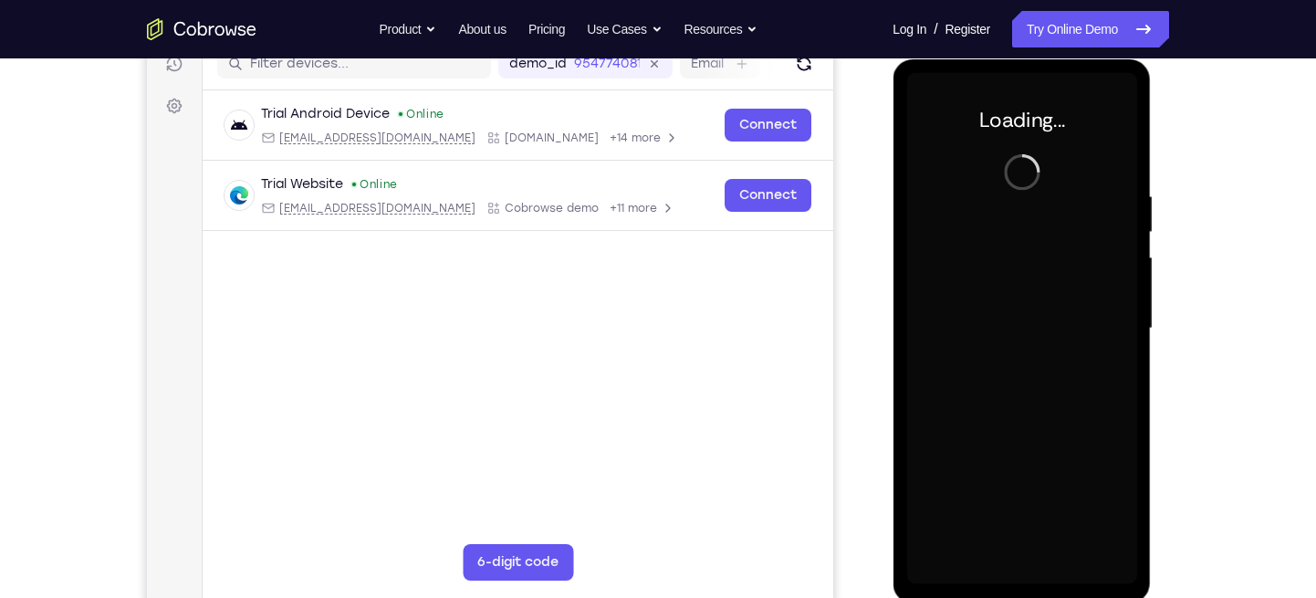
scroll to position [246, 0]
